Goal: Transaction & Acquisition: Subscribe to service/newsletter

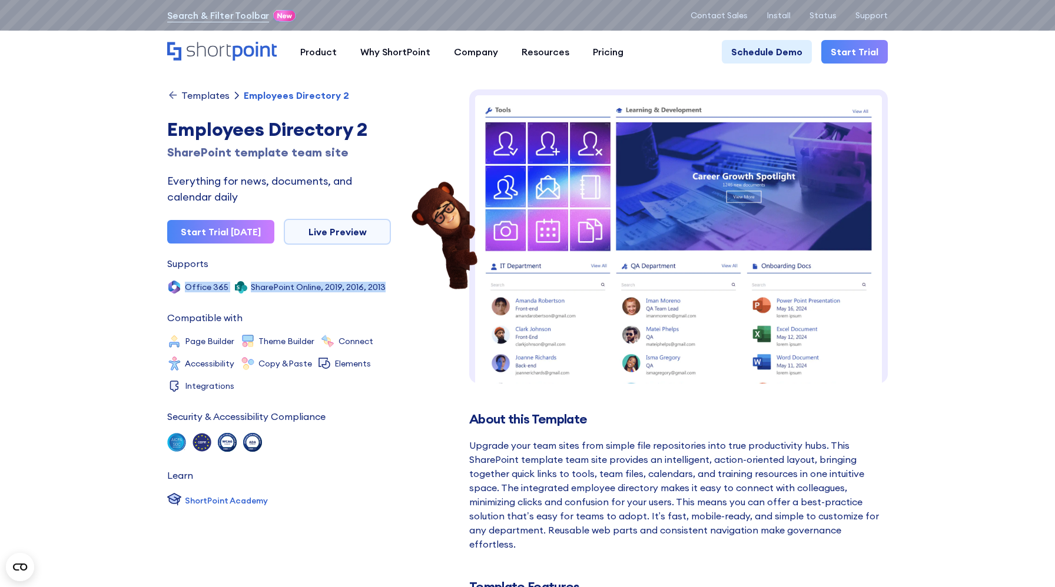
click at [210, 95] on div "Templates" at bounding box center [205, 95] width 48 height 9
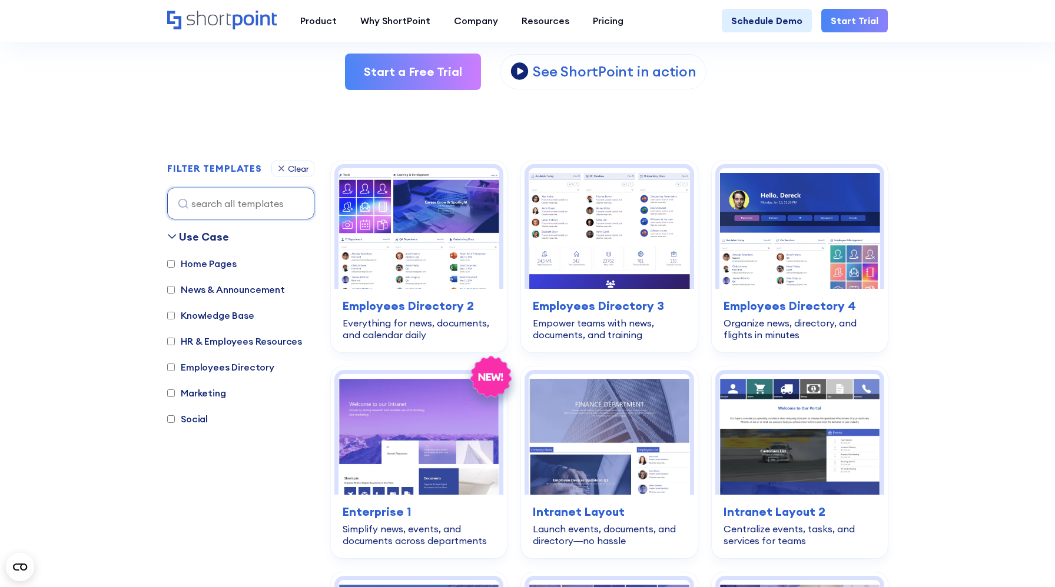
scroll to position [260, 0]
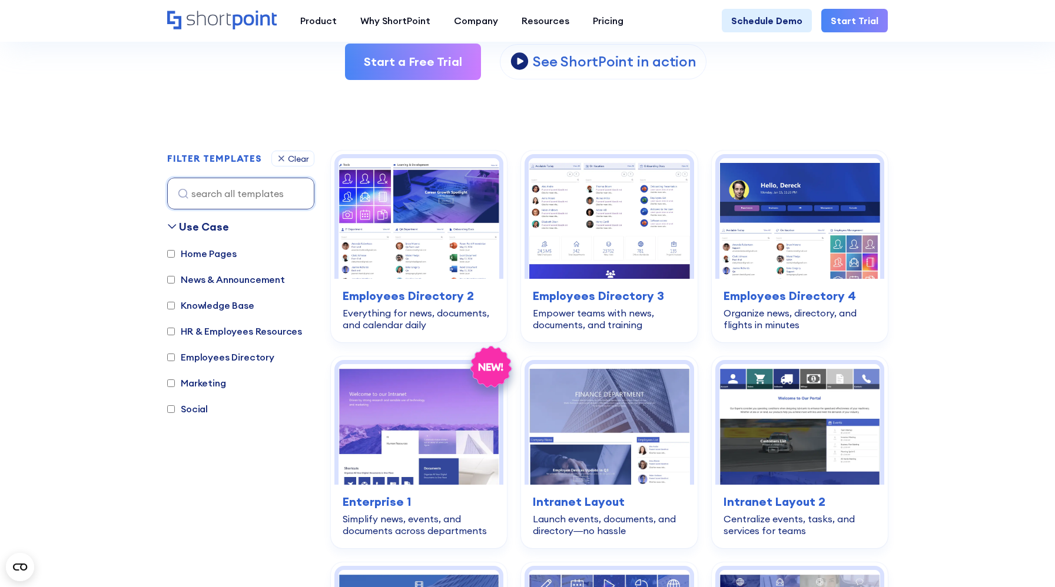
click at [236, 308] on label "Knowledge Base" at bounding box center [210, 305] width 87 height 14
click at [175, 308] on input "Knowledge Base" at bounding box center [171, 306] width 8 height 8
checkbox input "true"
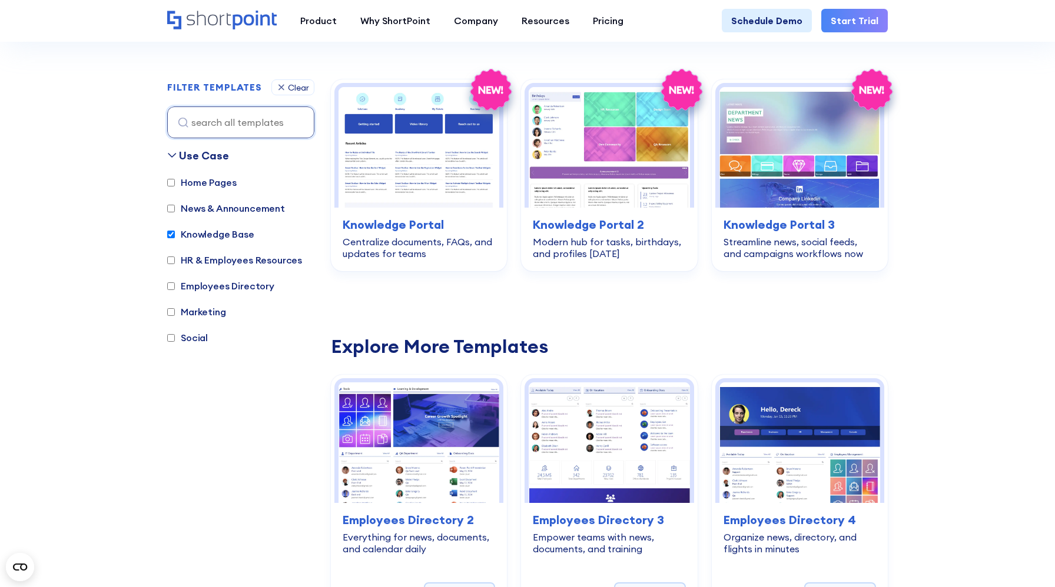
scroll to position [351, 0]
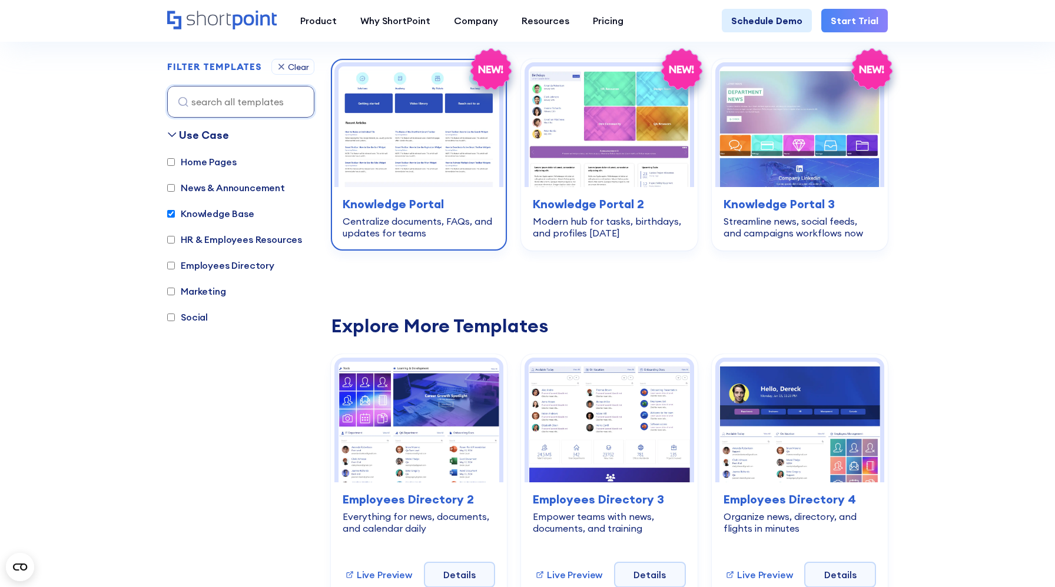
click at [421, 193] on div "knowledge-base Knowledge Portal Centralize documents, FAQs, and updates for tea…" at bounding box center [418, 217] width 169 height 60
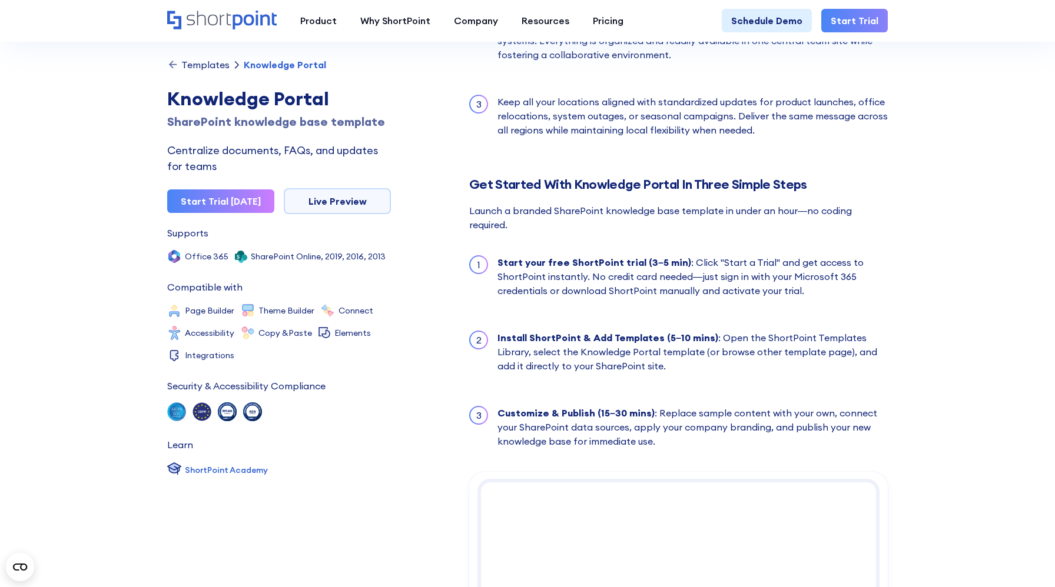
scroll to position [1361, 0]
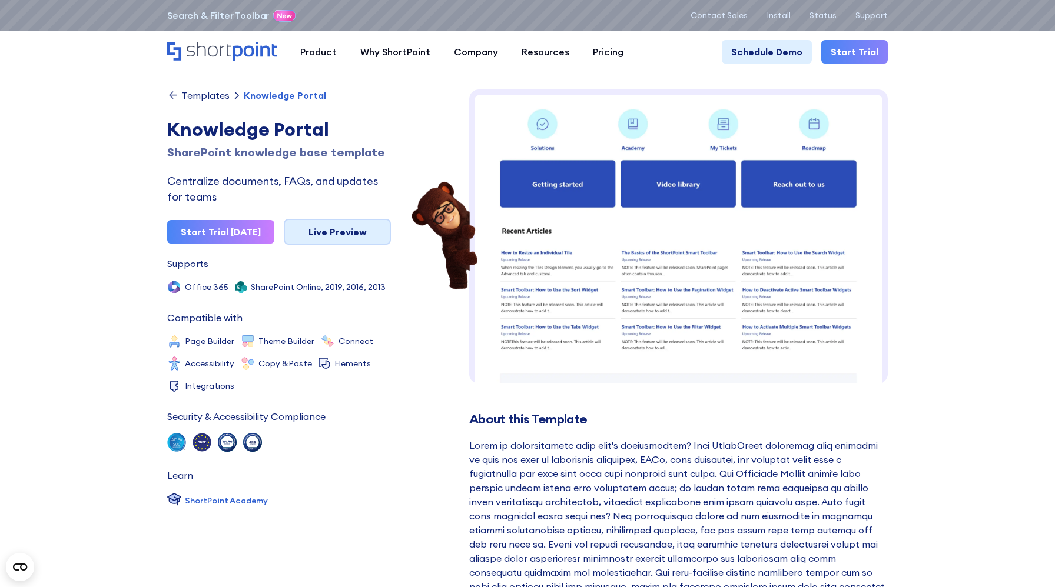
click at [329, 228] on link "Live Preview" at bounding box center [337, 232] width 107 height 26
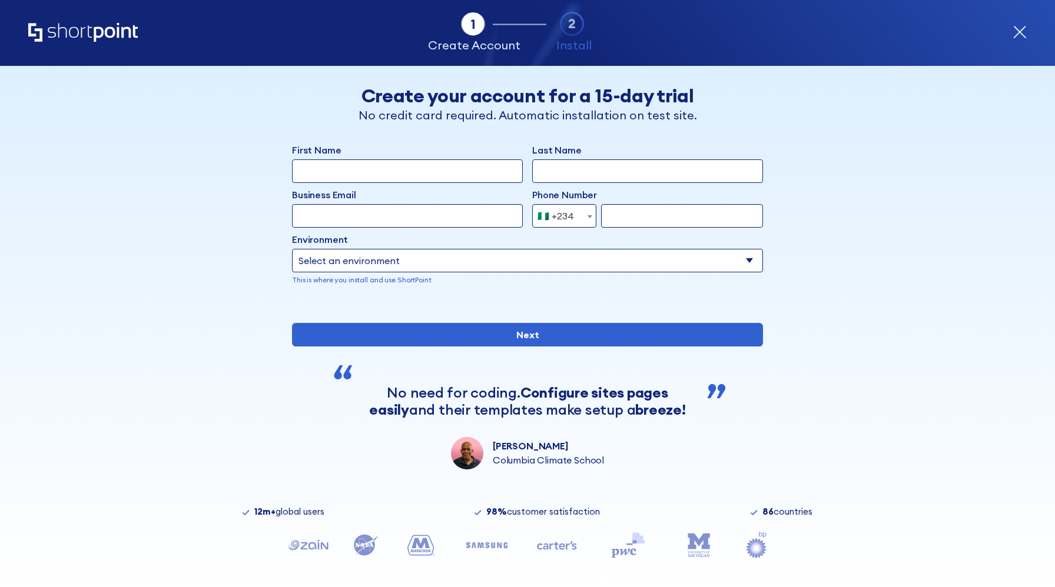
select select "+234"
click at [736, 262] on select "Select an environment Microsoft 365 SharePoint Online SharePoint 2019 (On-Premi…" at bounding box center [527, 261] width 471 height 24
click at [292, 249] on select "Select an environment Microsoft 365 SharePoint Online SharePoint 2019 (On-Premi…" at bounding box center [527, 261] width 471 height 24
click at [514, 265] on select "Select an environment Microsoft 365 SharePoint Online SharePoint 2019 (On-Premi…" at bounding box center [407, 261] width 231 height 24
click at [292, 249] on select "Select an environment Microsoft 365 SharePoint Online SharePoint 2019 (On-Premi…" at bounding box center [407, 261] width 231 height 24
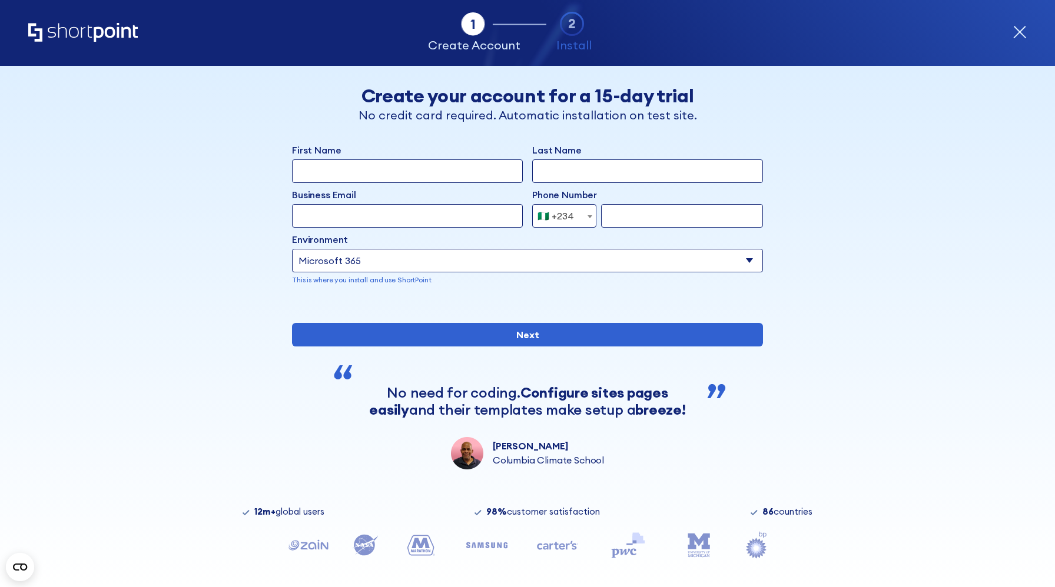
click at [396, 268] on select "Select an environment Microsoft 365 SharePoint Online SharePoint 2019 (On-Premi…" at bounding box center [527, 261] width 471 height 24
click at [292, 249] on select "Select an environment Microsoft 365 SharePoint Online SharePoint 2019 (On-Premi…" at bounding box center [527, 261] width 471 height 24
click at [419, 258] on select "Select an environment Microsoft 365 SharePoint Online SharePoint 2019 (On-Premi…" at bounding box center [407, 261] width 231 height 24
click at [292, 249] on select "Select an environment Microsoft 365 SharePoint Online SharePoint 2019 (On-Premi…" at bounding box center [407, 261] width 231 height 24
click at [417, 258] on select "Select an environment Microsoft 365 SharePoint Online SharePoint 2019 (On-Premi…" at bounding box center [527, 261] width 471 height 24
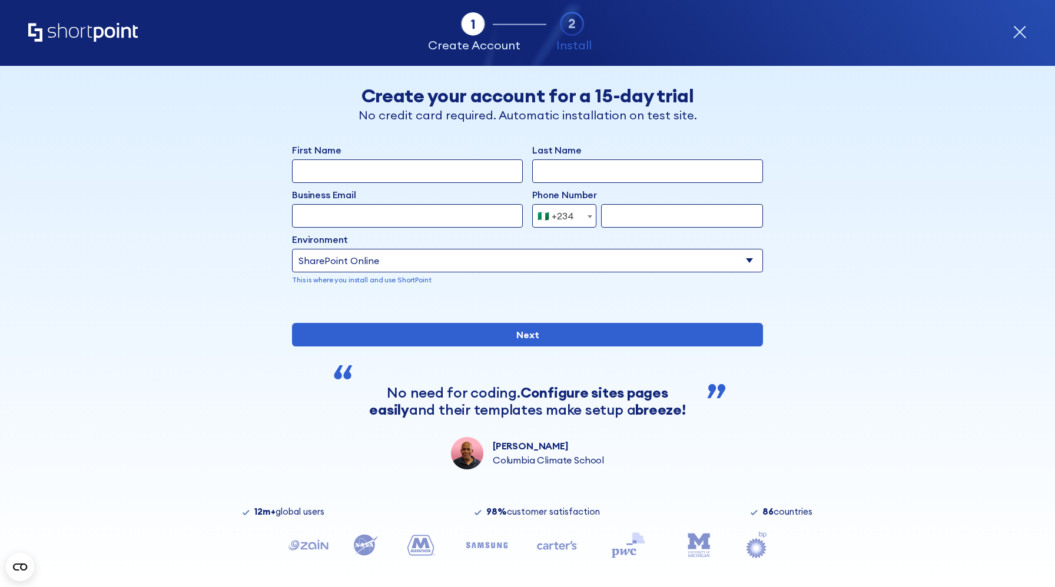
click at [292, 249] on select "Select an environment Microsoft 365 SharePoint Online SharePoint 2019 (On-Premi…" at bounding box center [527, 261] width 471 height 24
click at [377, 252] on select "Select an environment Microsoft 365 SharePoint Online SharePoint 2019 (On-Premi…" at bounding box center [527, 261] width 471 height 24
click at [292, 249] on select "Select an environment Microsoft 365 SharePoint Online SharePoint 2019 (On-Premi…" at bounding box center [527, 261] width 471 height 24
click at [400, 261] on select "Select an environment Microsoft 365 SharePoint Online SharePoint 2019 (On-Premi…" at bounding box center [527, 261] width 471 height 24
select select "Microsoft 365"
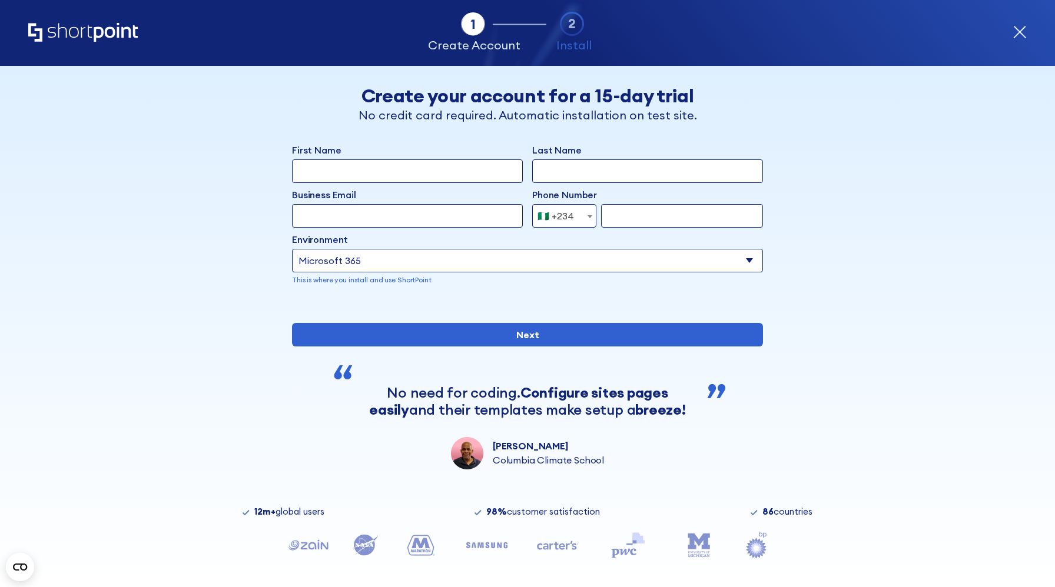
click at [292, 249] on select "Select an environment Microsoft 365 SharePoint Online SharePoint 2019 (On-Premi…" at bounding box center [527, 261] width 471 height 24
click at [105, 402] on div "Tab 1 Tab 2 Tab 3 Tab 4 Tell us more about you New customer Existing customer B…" at bounding box center [527, 326] width 1055 height 521
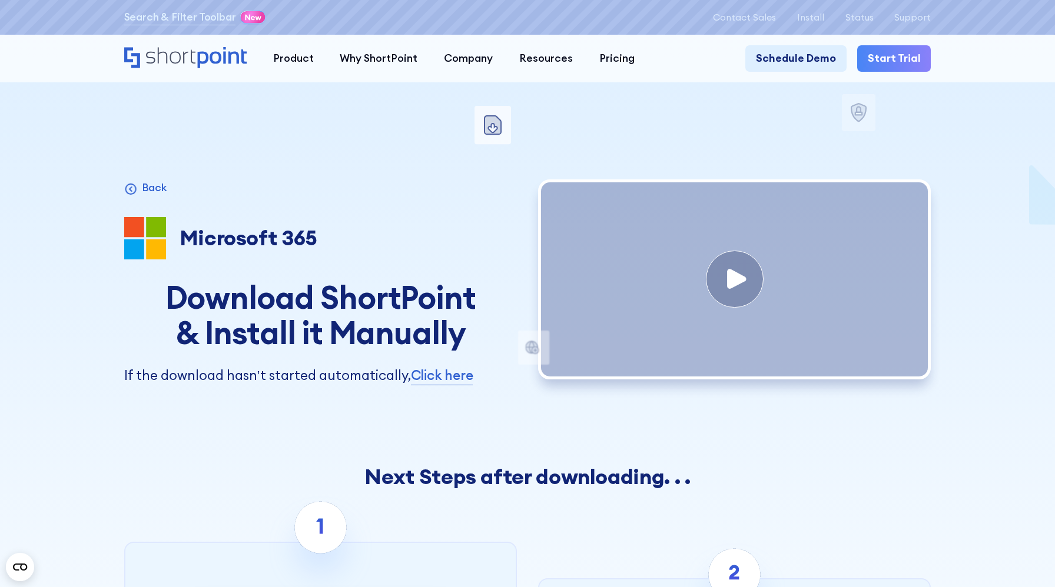
click at [484, 242] on div "Microsoft 365" at bounding box center [320, 238] width 393 height 42
